Goal: Task Accomplishment & Management: Use online tool/utility

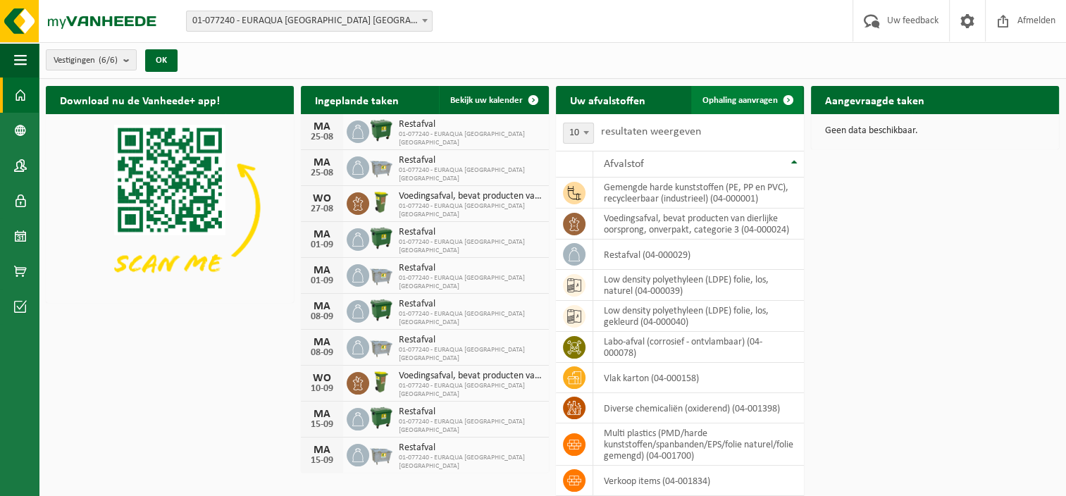
click at [765, 105] on link "Ophaling aanvragen" at bounding box center [746, 100] width 111 height 28
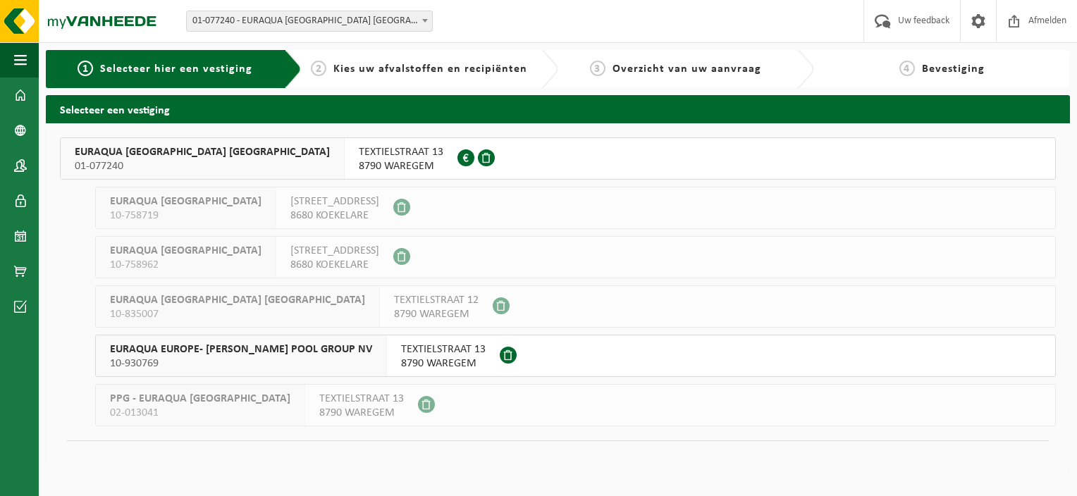
click at [414, 154] on button "EURAQUA EUROPE NV 01-077240 TEXTIELSTRAAT 13 8790 WAREGEM 0415.179.794" at bounding box center [558, 158] width 996 height 42
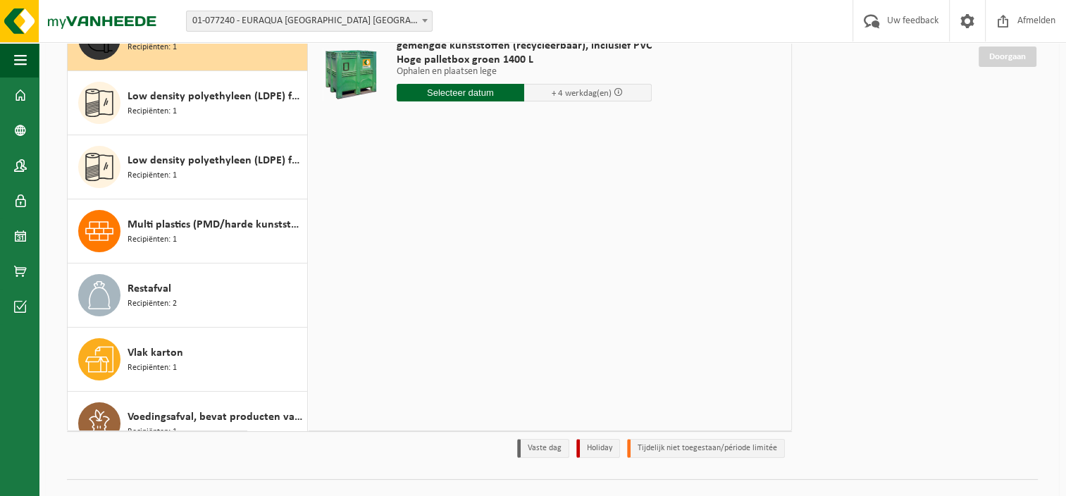
scroll to position [192, 0]
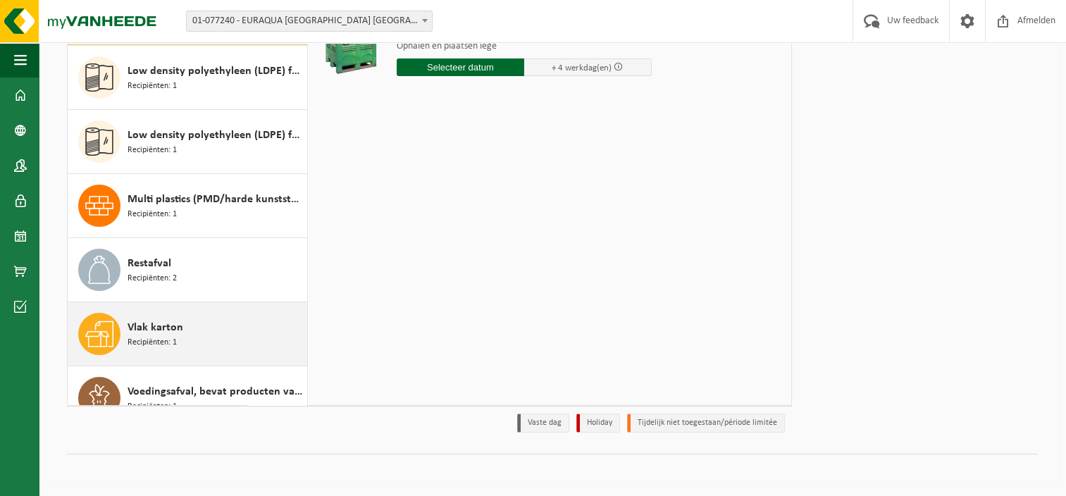
click at [234, 318] on div "Vlak karton Recipiënten: 1" at bounding box center [216, 334] width 176 height 42
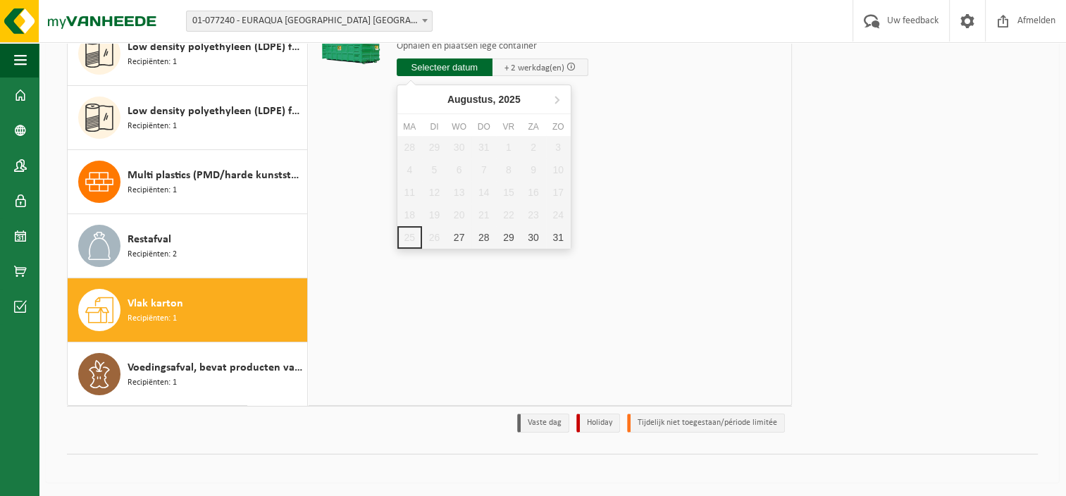
click at [411, 74] on input "text" at bounding box center [445, 67] width 96 height 18
click at [460, 231] on div "27" at bounding box center [459, 237] width 25 height 23
type input "Van 2025-08-27"
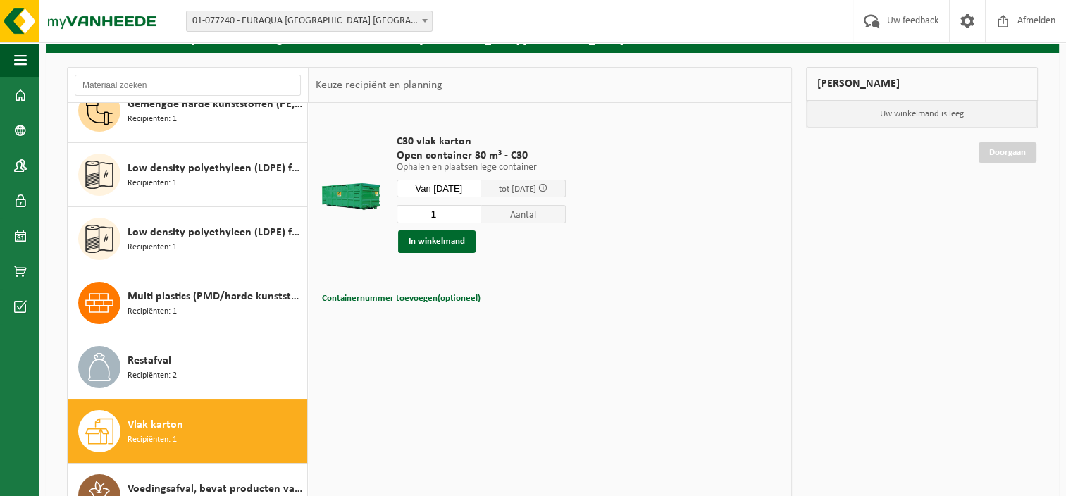
scroll to position [125, 0]
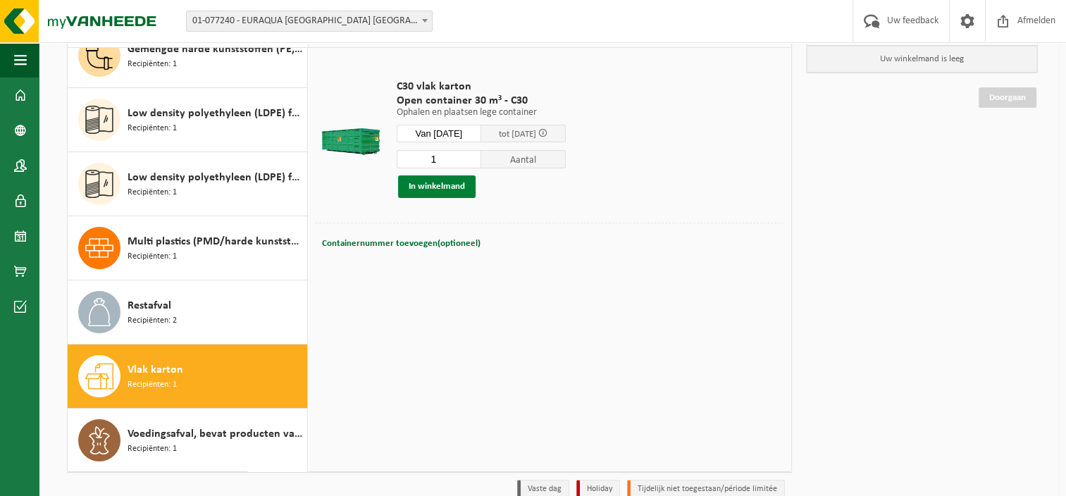
click at [457, 185] on button "In winkelmand" at bounding box center [437, 186] width 78 height 23
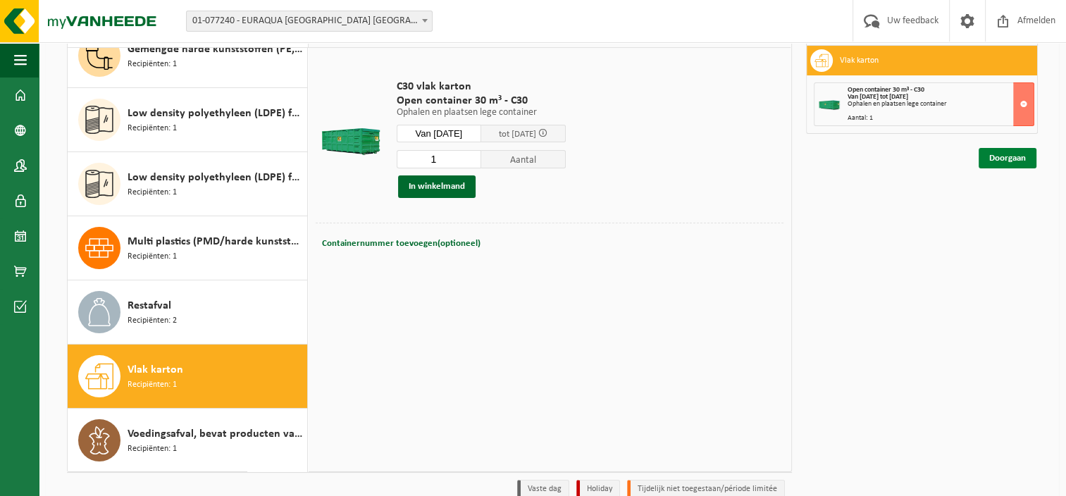
click at [1018, 159] on link "Doorgaan" at bounding box center [1008, 158] width 58 height 20
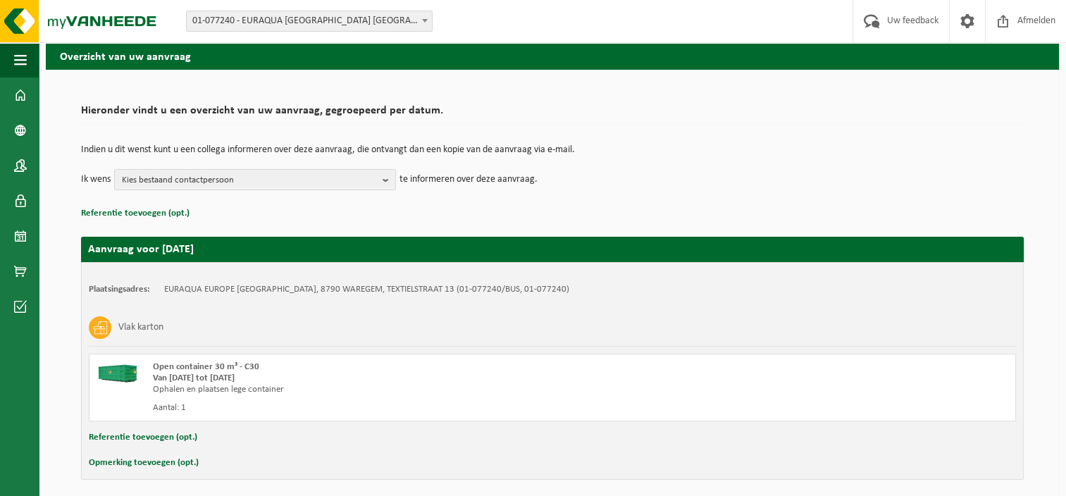
scroll to position [107, 0]
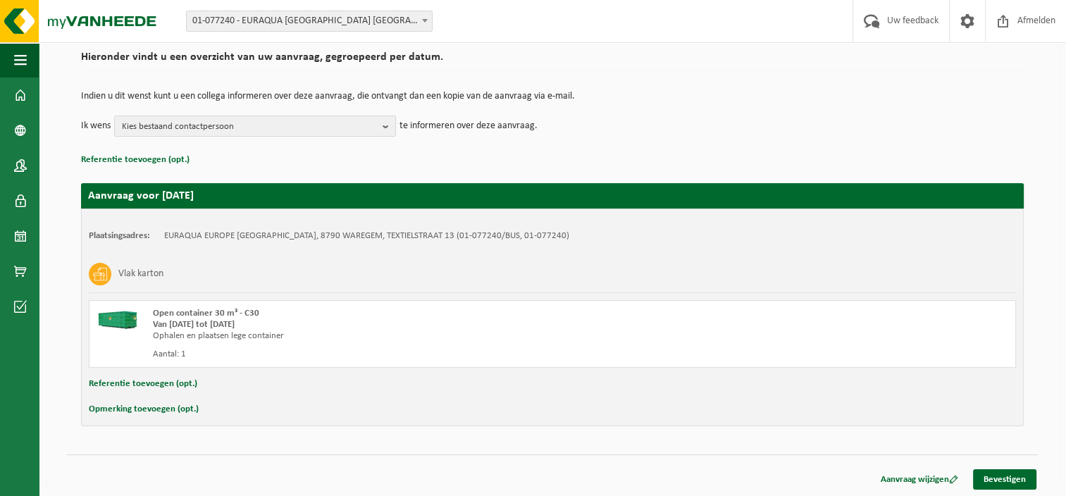
click at [160, 406] on button "Opmerking toevoegen (opt.)" at bounding box center [144, 409] width 110 height 18
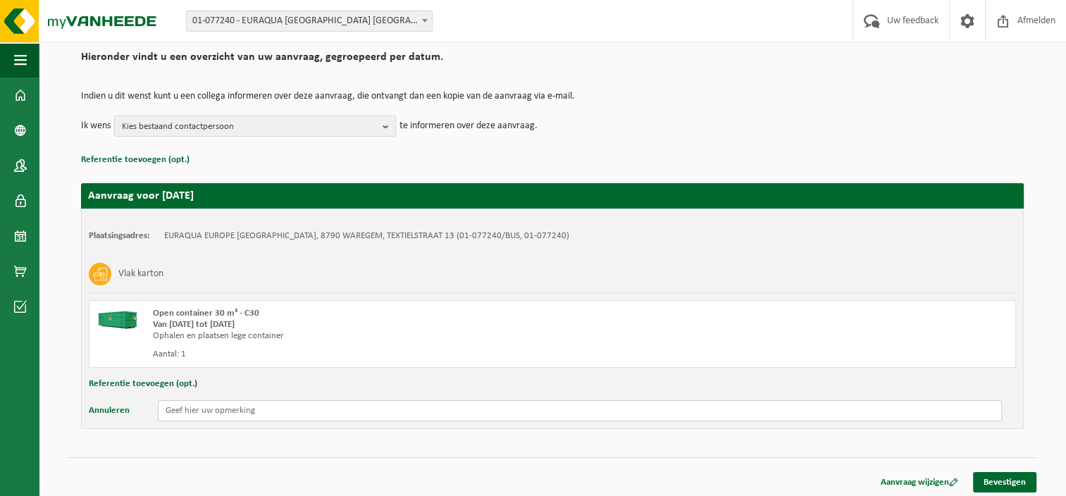
click at [297, 408] on input "text" at bounding box center [580, 410] width 844 height 21
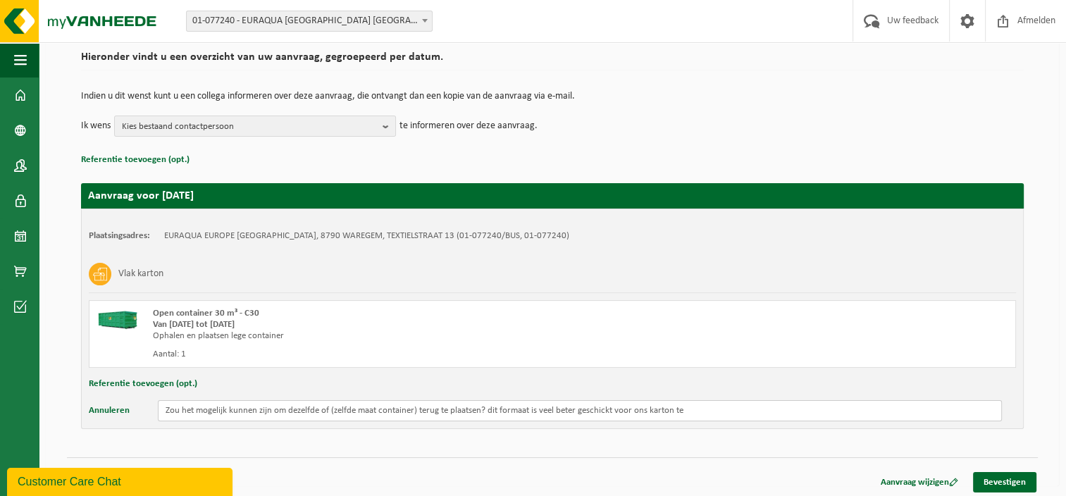
click at [603, 412] on input "Zou het mogelijk kunnen zijn om dezelfde of (zelfde maat container) terug te pl…" at bounding box center [580, 410] width 844 height 21
click at [608, 410] on input "Zou het mogelijk kunnen zijn om dezelfde of (zelfde maat container) terug te pl…" at bounding box center [580, 410] width 844 height 21
click at [677, 409] on input "Zou het mogelijk kunnen zijn om dezelfde of (zelfde maat container) terug te pl…" at bounding box center [580, 410] width 844 height 21
click at [709, 414] on input "Zou het mogelijk kunnen zijn om dezelfde of (zelfde maat container) terug te pl…" at bounding box center [580, 410] width 844 height 21
click at [533, 409] on input "Zou het mogelijk kunnen zijn om dezelfde of (zelfde maat container) terug te pl…" at bounding box center [580, 410] width 844 height 21
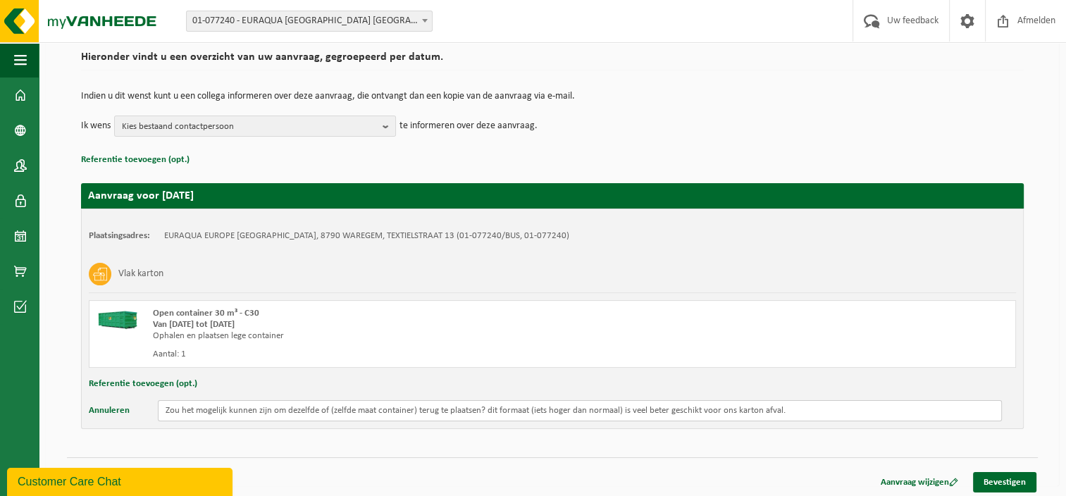
click at [833, 414] on input "Zou het mogelijk kunnen zijn om dezelfde of (zelfde maat container) terug te pl…" at bounding box center [580, 410] width 844 height 21
click at [789, 414] on input "Zou het mogelijk kunnen zijn om dezelfde of (zelfde maat container) terug te pl…" at bounding box center [580, 410] width 844 height 21
click at [861, 412] on input "Zou het mogelijk kunnen zijn om dezelfde of (zelfde maat container) terug te pl…" at bounding box center [580, 410] width 844 height 21
click at [951, 412] on input "Zou het mogelijk kunnen zijn om dezelfde of (zelfde maat container) terug te pl…" at bounding box center [580, 410] width 844 height 21
type input "Zou het mogelijk kunnen zijn om dezelfde of (zelfde maat container) terug te pl…"
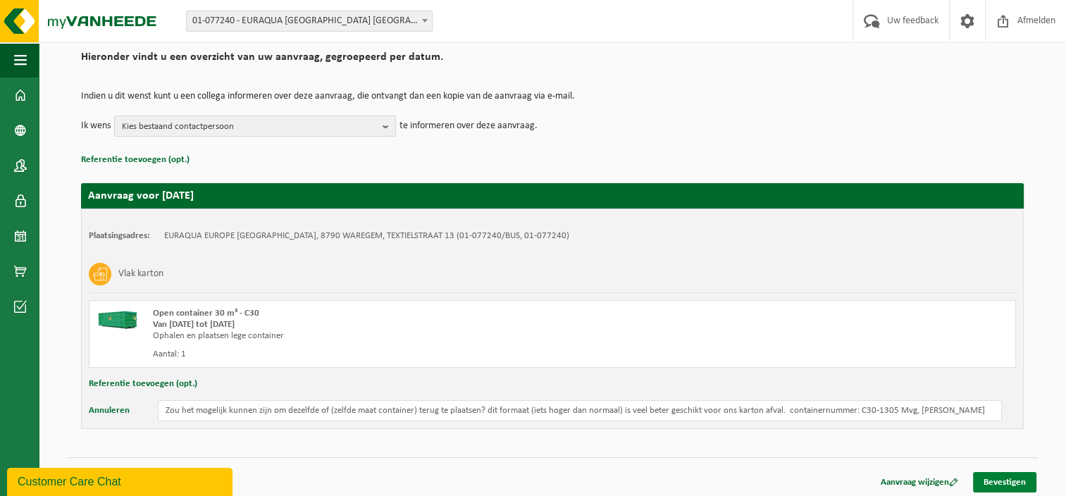
click at [1026, 486] on link "Bevestigen" at bounding box center [1004, 482] width 63 height 20
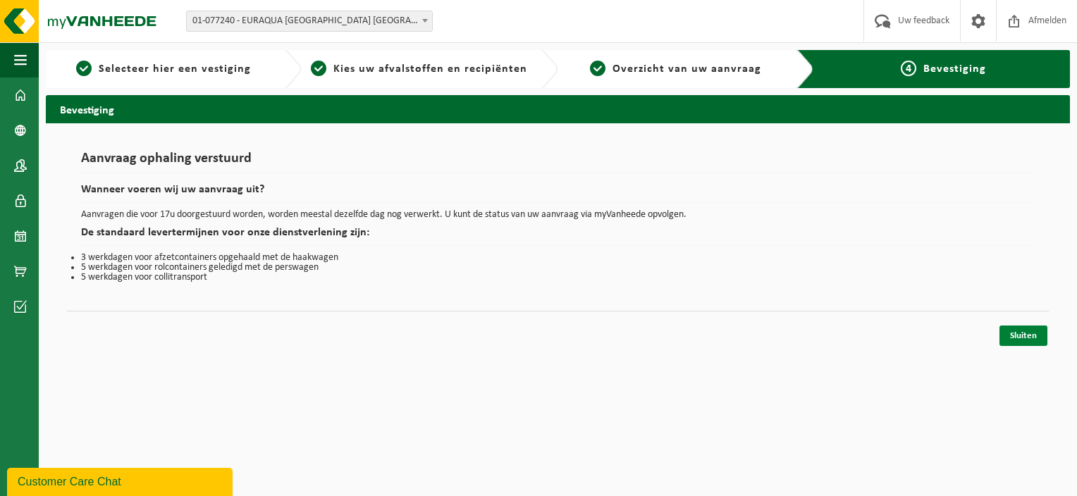
click at [1016, 330] on link "Sluiten" at bounding box center [1023, 336] width 48 height 20
